Goal: Use online tool/utility: Utilize a website feature to perform a specific function

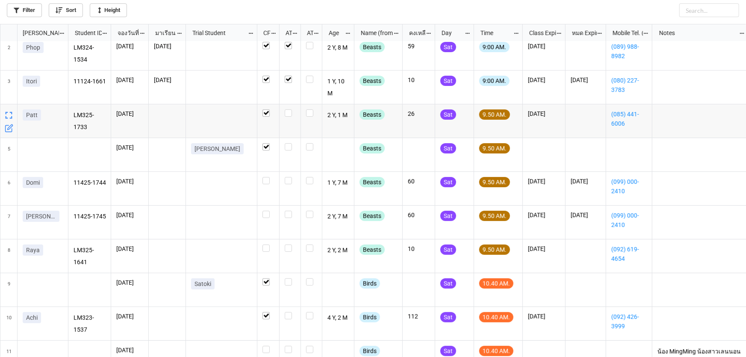
scroll to position [38, 0]
click at [288, 143] on label "grid" at bounding box center [290, 143] width 11 height 0
click at [287, 177] on label "grid" at bounding box center [290, 177] width 11 height 0
click at [287, 211] on label "grid" at bounding box center [290, 211] width 11 height 0
click at [289, 244] on label "grid" at bounding box center [290, 244] width 11 height 0
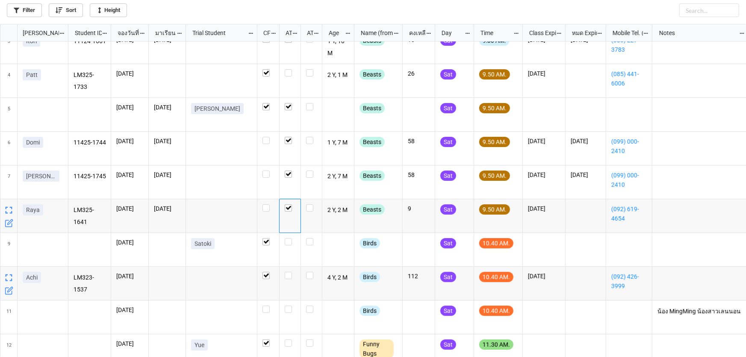
scroll to position [77, 0]
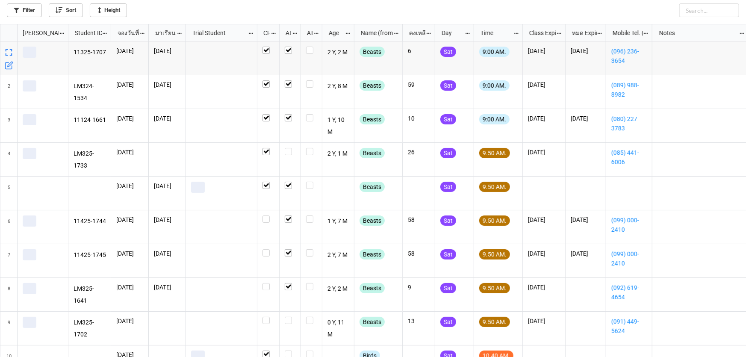
scroll to position [328, 741]
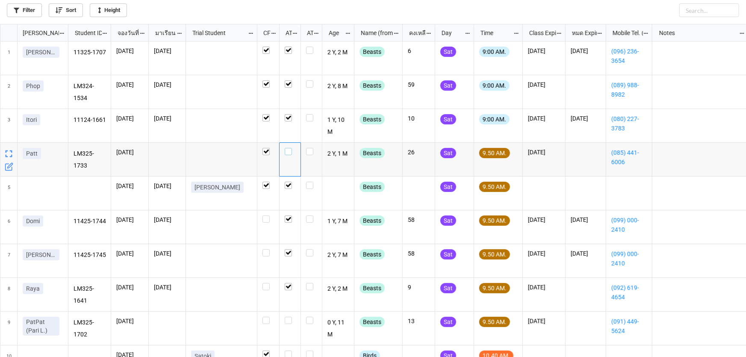
click at [291, 148] on label "grid" at bounding box center [290, 148] width 11 height 0
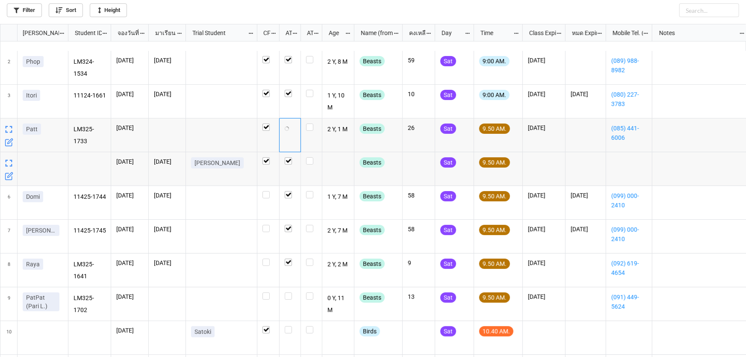
scroll to position [38, 0]
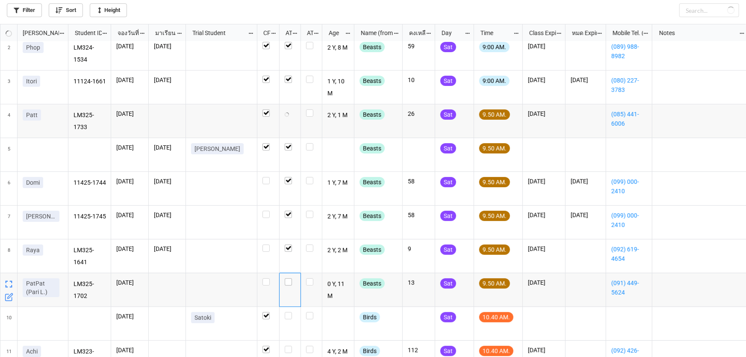
click at [289, 282] on div "grid" at bounding box center [289, 290] width 21 height 34
click at [289, 278] on label "grid" at bounding box center [290, 278] width 11 height 0
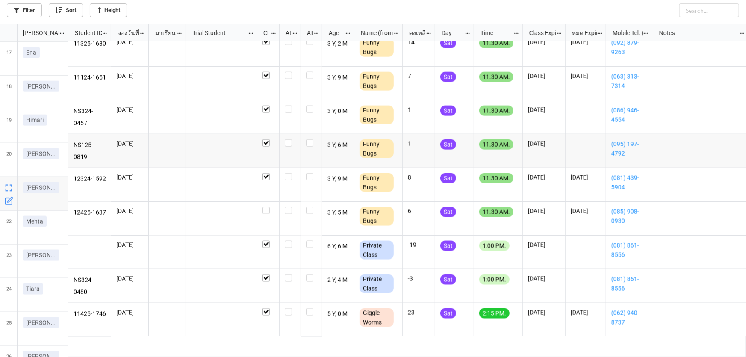
scroll to position [582, 0]
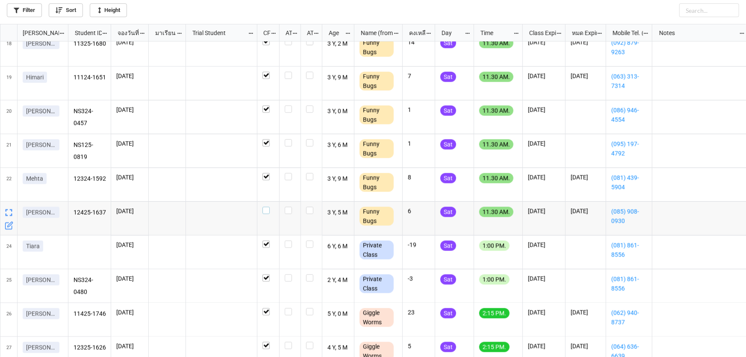
click at [269, 207] on label "grid" at bounding box center [268, 207] width 12 height 0
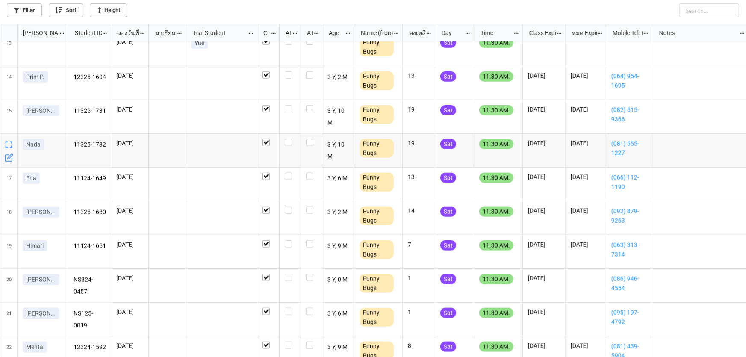
scroll to position [336, 0]
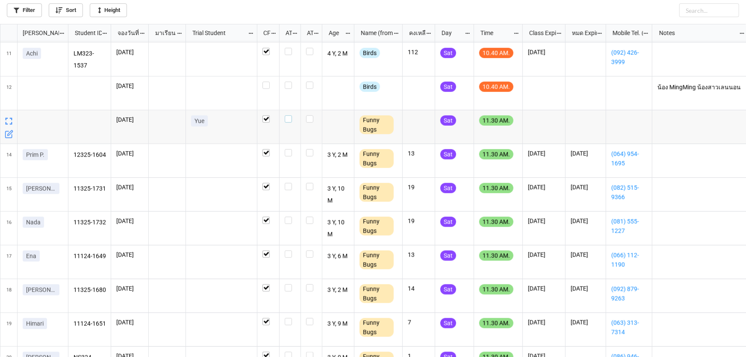
click at [291, 115] on label "grid" at bounding box center [290, 115] width 11 height 0
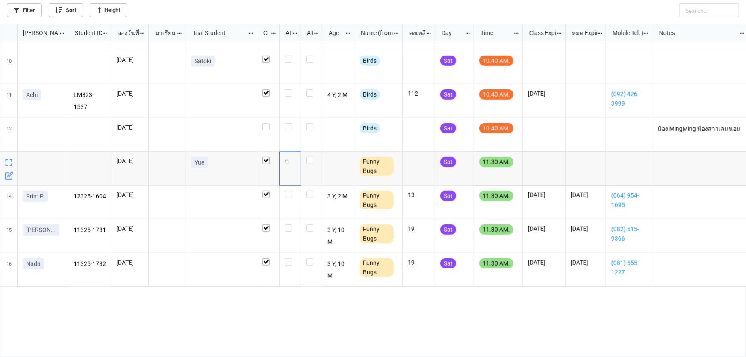
scroll to position [220, 0]
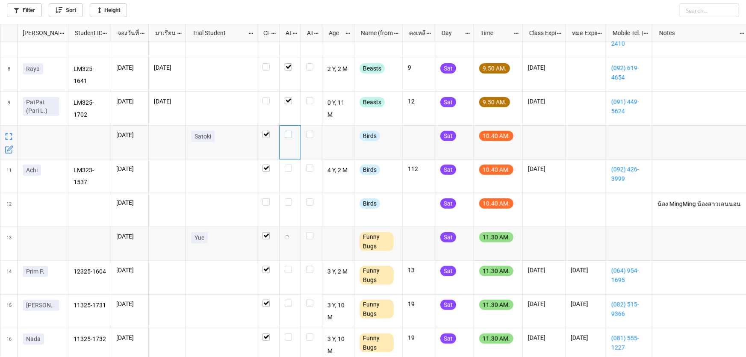
click at [288, 131] on label "grid" at bounding box center [290, 131] width 11 height 0
checkbox input "true"
checkbox input "false"
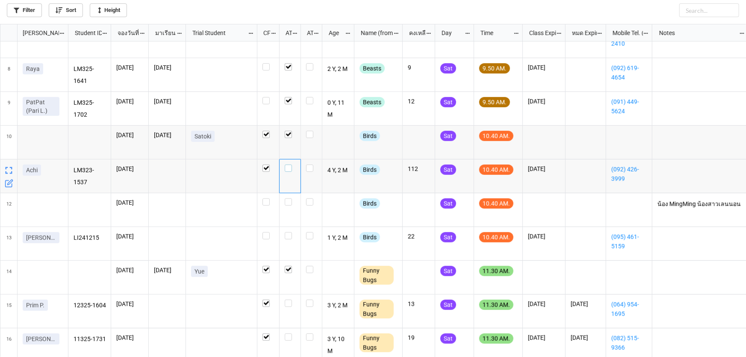
click at [290, 165] on label "grid" at bounding box center [290, 165] width 11 height 0
click at [290, 198] on label "grid" at bounding box center [290, 198] width 11 height 0
click at [288, 232] on label "grid" at bounding box center [290, 232] width 11 height 0
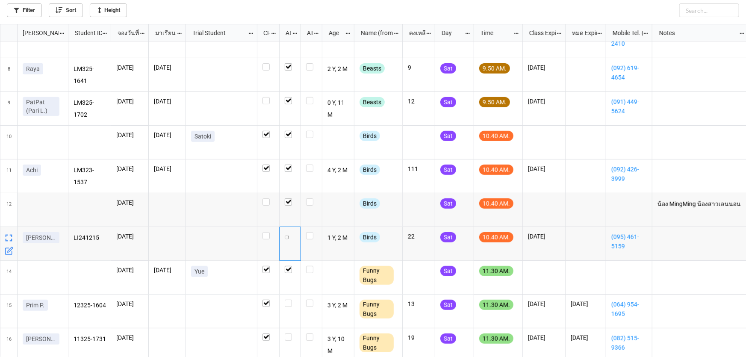
checkbox input "true"
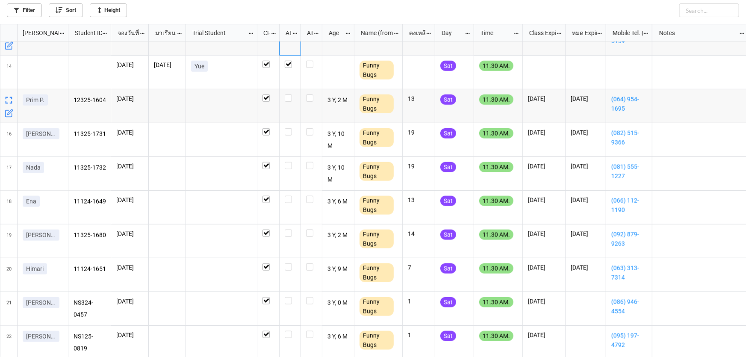
scroll to position [491, 0]
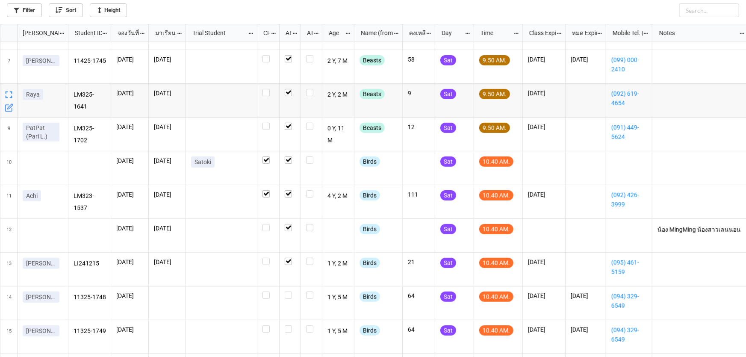
scroll to position [233, 0]
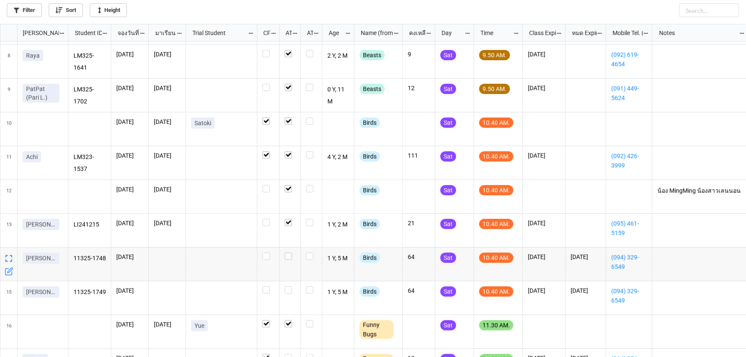
click at [285, 253] on label "grid" at bounding box center [290, 253] width 11 height 0
click at [286, 286] on label "grid" at bounding box center [290, 286] width 11 height 0
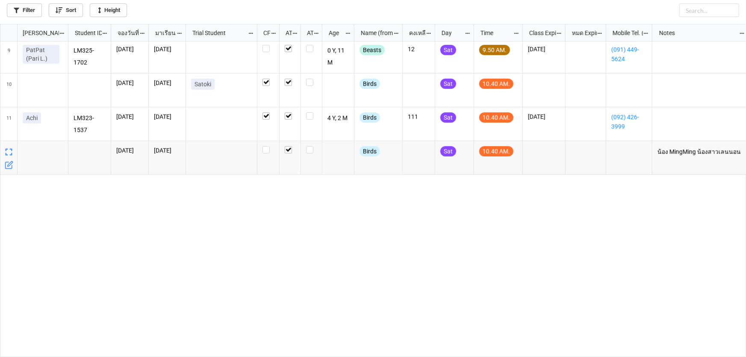
scroll to position [77, 0]
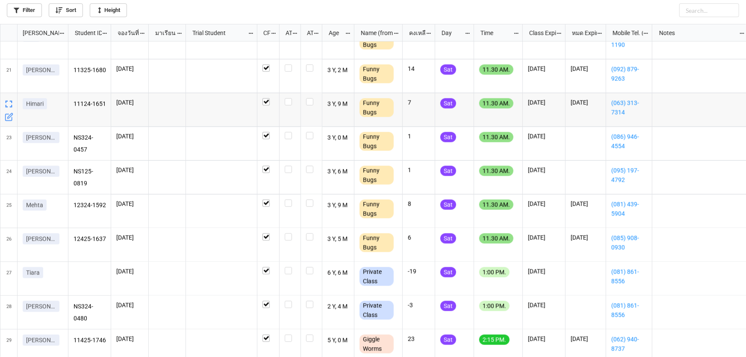
scroll to position [660, 0]
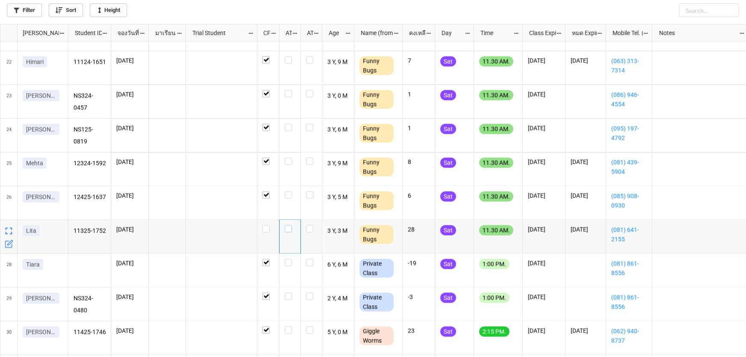
click at [288, 225] on label "grid" at bounding box center [290, 225] width 11 height 0
click at [288, 124] on label "grid" at bounding box center [290, 124] width 11 height 0
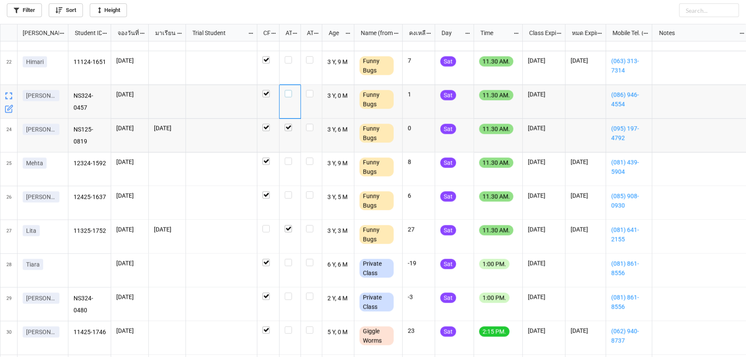
click at [288, 90] on label "grid" at bounding box center [290, 90] width 11 height 0
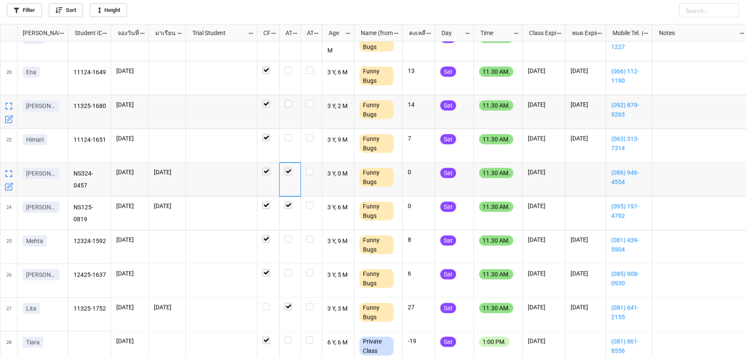
click at [288, 100] on label "grid" at bounding box center [290, 100] width 11 height 0
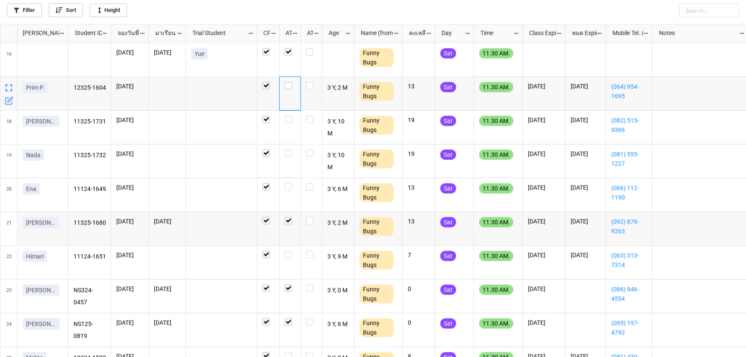
click at [288, 82] on label "grid" at bounding box center [290, 82] width 11 height 0
click at [288, 116] on label "grid" at bounding box center [290, 116] width 11 height 0
click at [289, 150] on label "grid" at bounding box center [290, 150] width 11 height 0
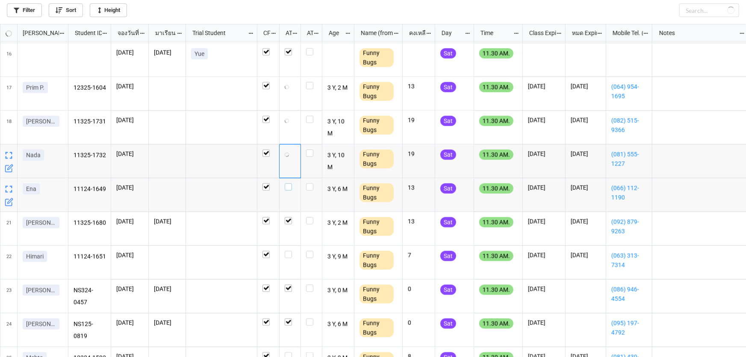
click at [288, 183] on label "grid" at bounding box center [290, 183] width 11 height 0
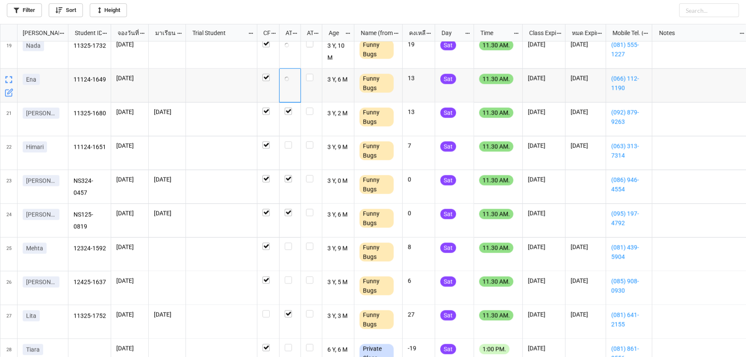
scroll to position [621, 0]
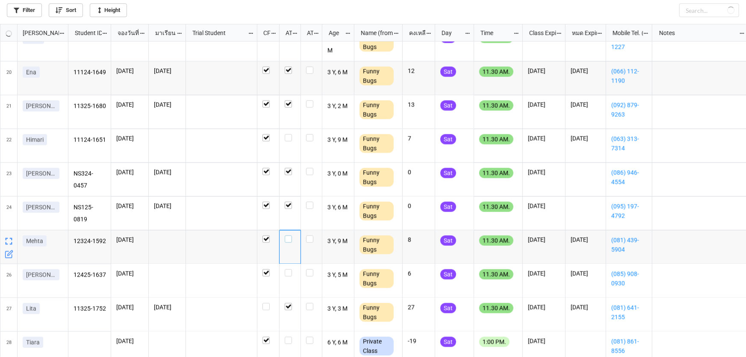
click at [287, 235] on label "grid" at bounding box center [290, 235] width 11 height 0
checkbox input "true"
click at [288, 269] on label "grid" at bounding box center [290, 269] width 11 height 0
click at [288, 134] on label "grid" at bounding box center [290, 134] width 11 height 0
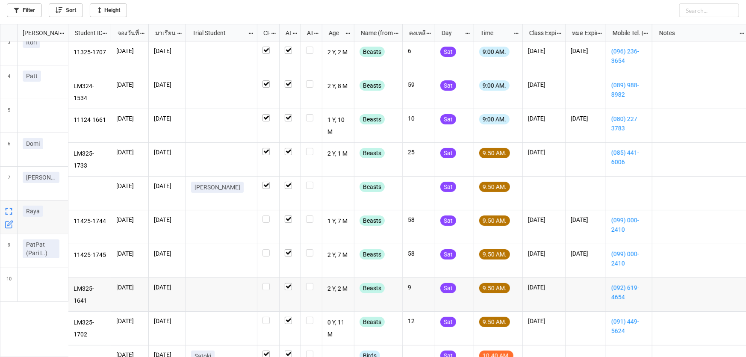
scroll to position [0, 0]
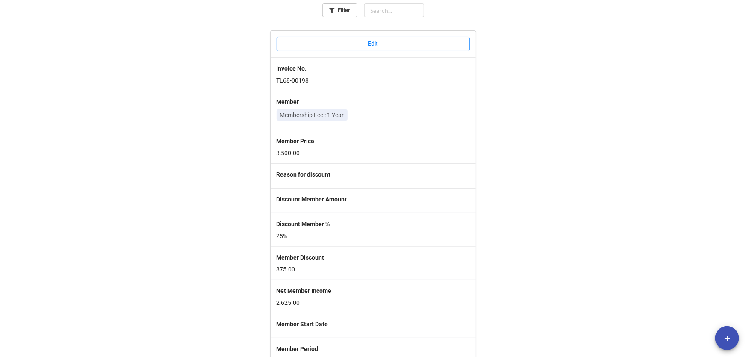
drag, startPoint x: 612, startPoint y: 62, endPoint x: 608, endPoint y: 59, distance: 5.4
click at [611, 61] on div "Filter Edit Invoice No. TL68-00198 Member Membership Fee : 1 Year Member Price …" at bounding box center [373, 205] width 746 height 411
